Goal: Task Accomplishment & Management: Manage account settings

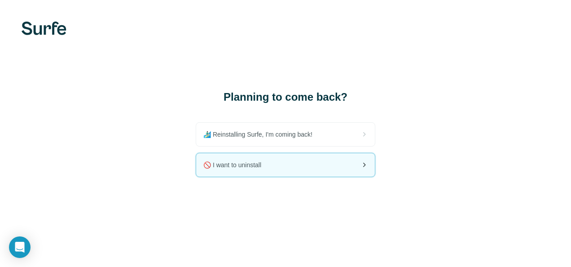
click at [351, 166] on div "🚫 I want to uninstall" at bounding box center [285, 164] width 179 height 23
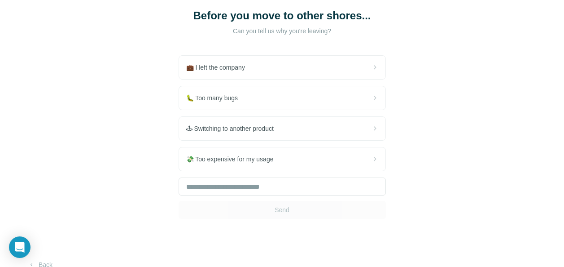
scroll to position [73, 0]
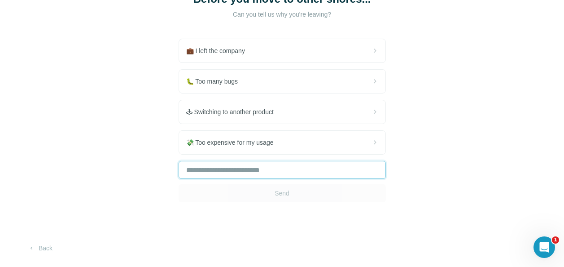
click at [284, 169] on input "text" at bounding box center [282, 170] width 207 height 18
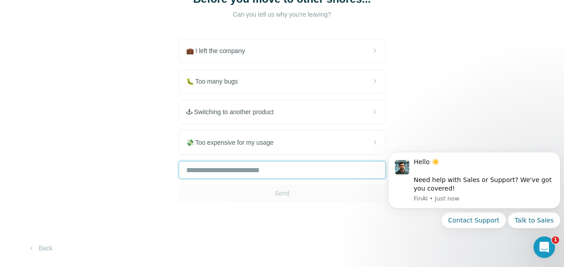
scroll to position [0, 0]
type input "**"
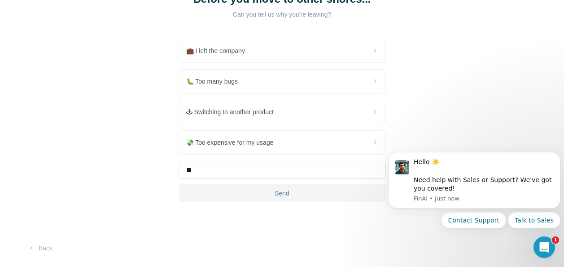
click at [284, 190] on span "Send" at bounding box center [282, 192] width 15 height 9
